Goal: Browse casually: Explore the website without a specific task or goal

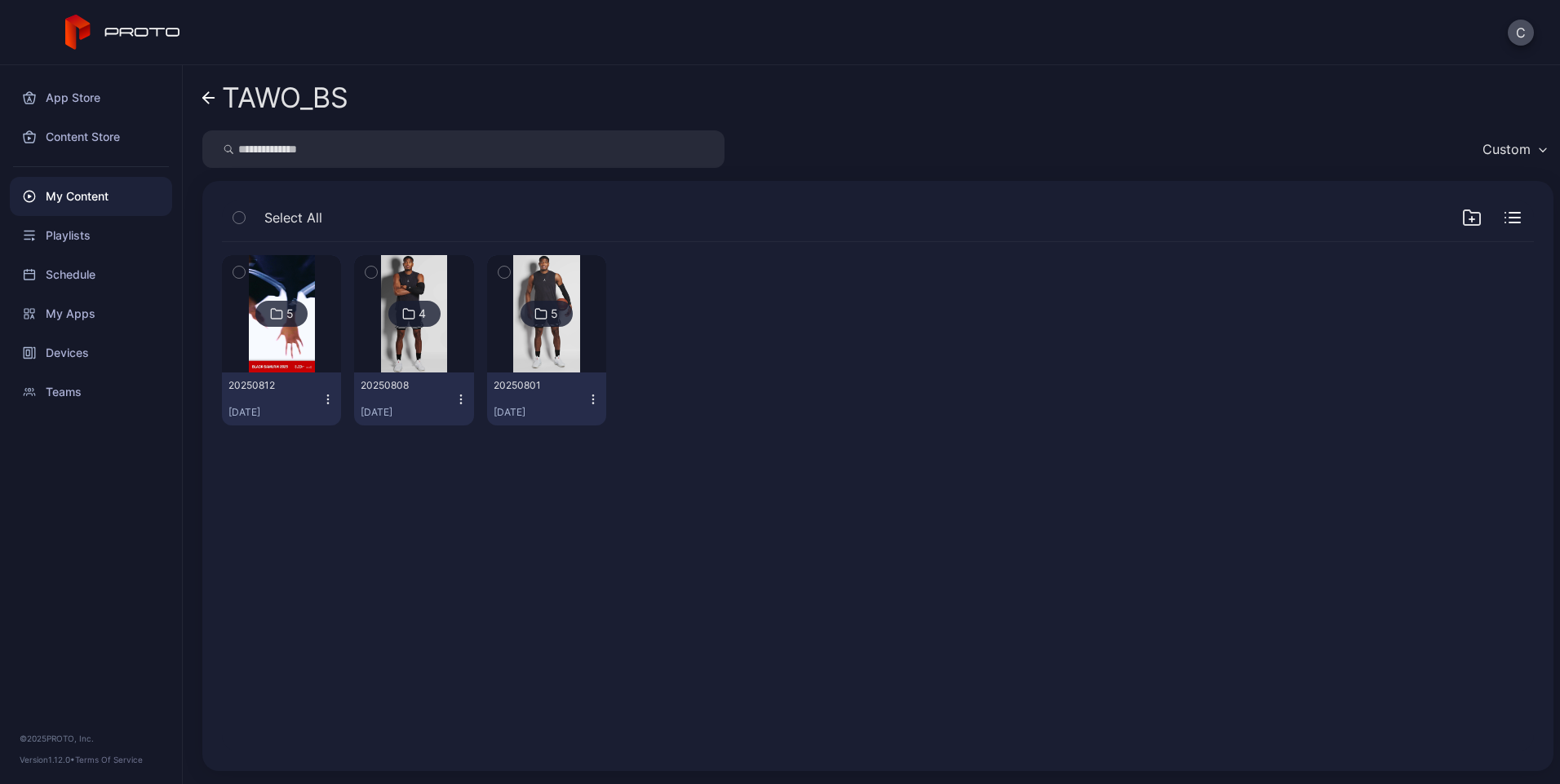
click at [310, 320] on img at bounding box center [282, 313] width 66 height 117
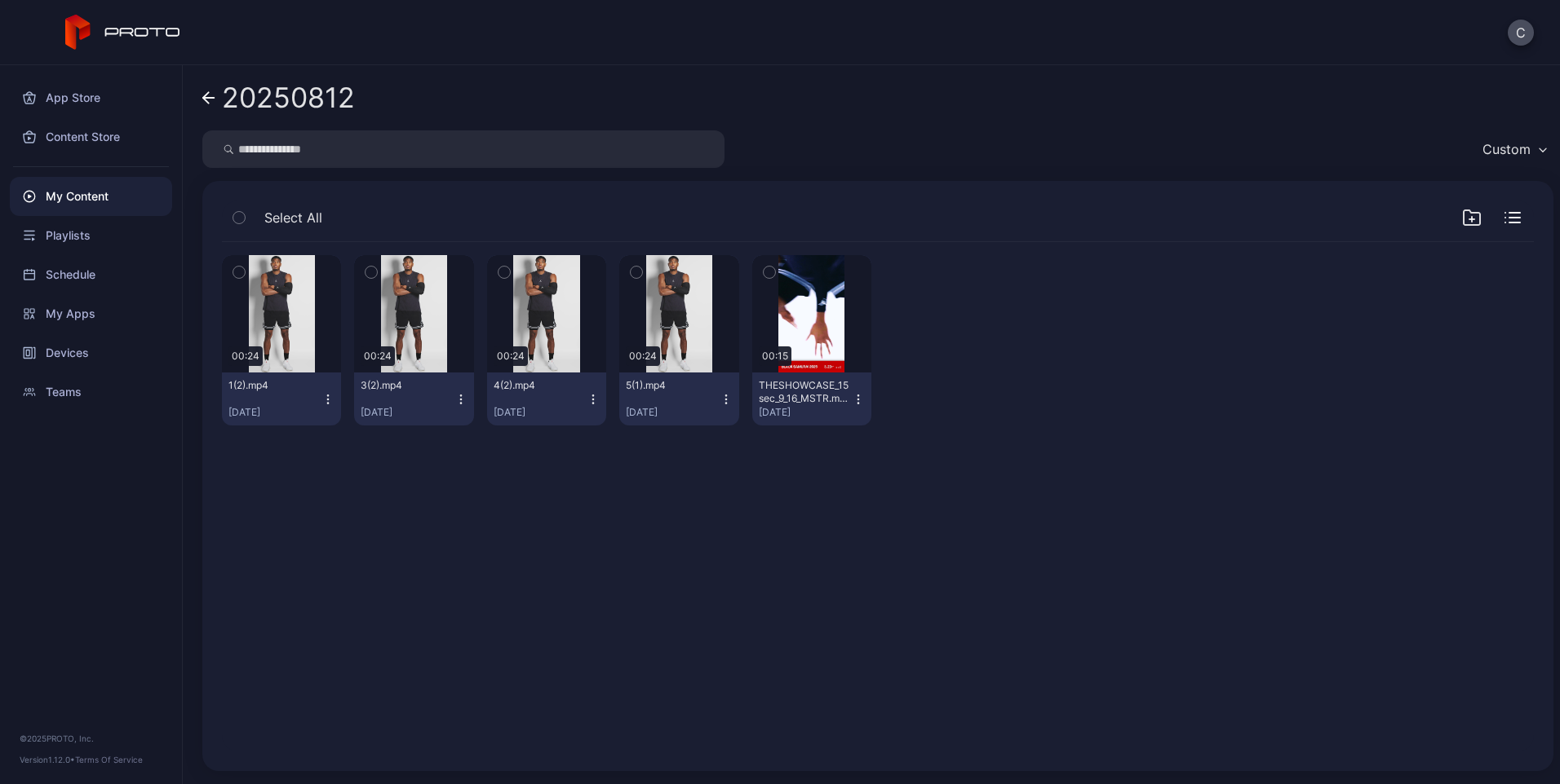
click at [517, 454] on div "Preview 00:24 1(2).mp4 [DATE] Preview 00:24 3(2).mp4 [DATE] Preview 00:24 4(2).…" at bounding box center [878, 497] width 1338 height 536
click at [324, 356] on div "Preview" at bounding box center [281, 313] width 119 height 117
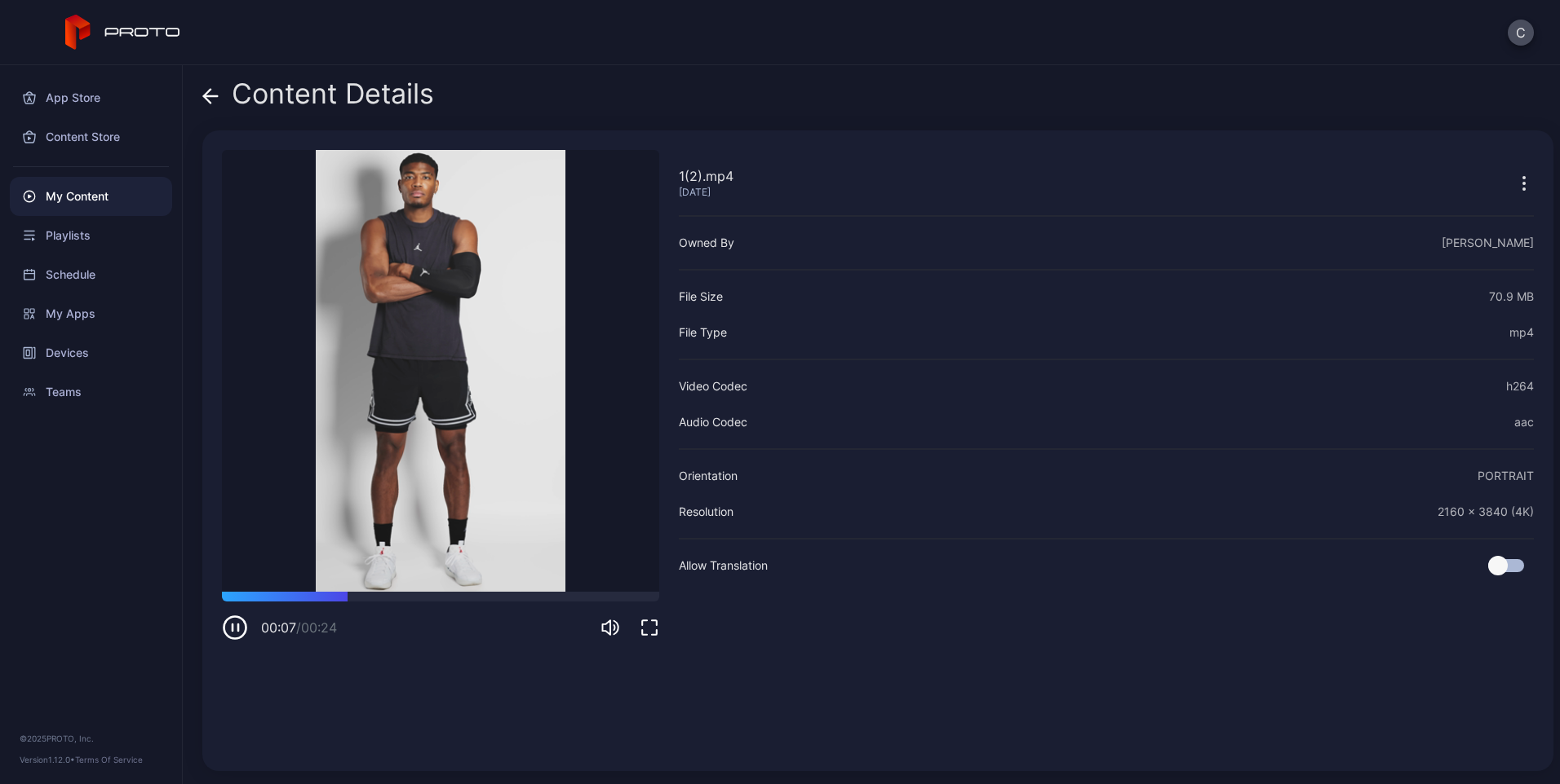
click at [225, 625] on icon "button" at bounding box center [235, 628] width 26 height 26
click at [206, 99] on icon at bounding box center [207, 95] width 7 height 14
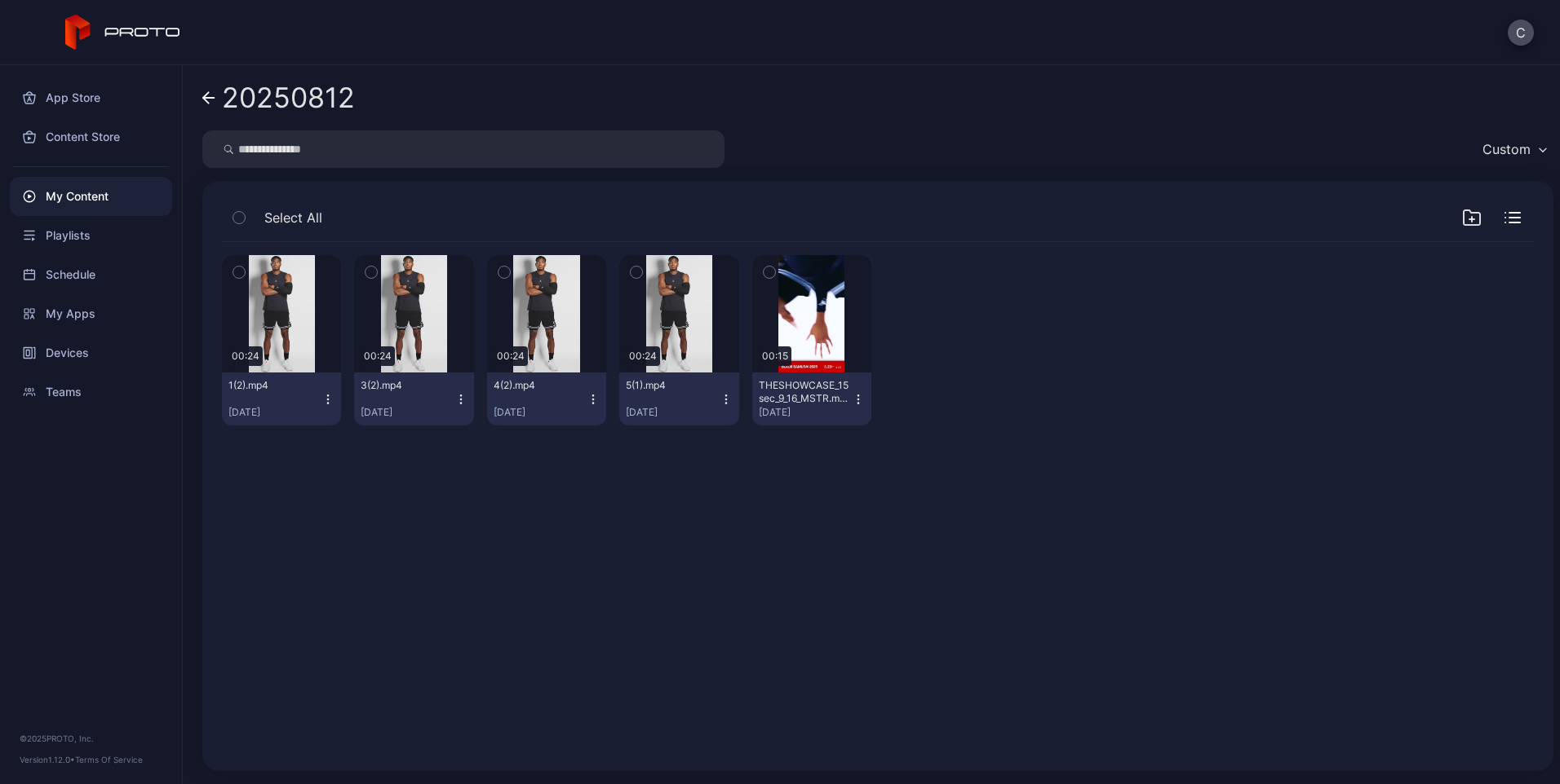
click at [203, 93] on icon at bounding box center [208, 98] width 13 height 14
